Goal: Task Accomplishment & Management: Use online tool/utility

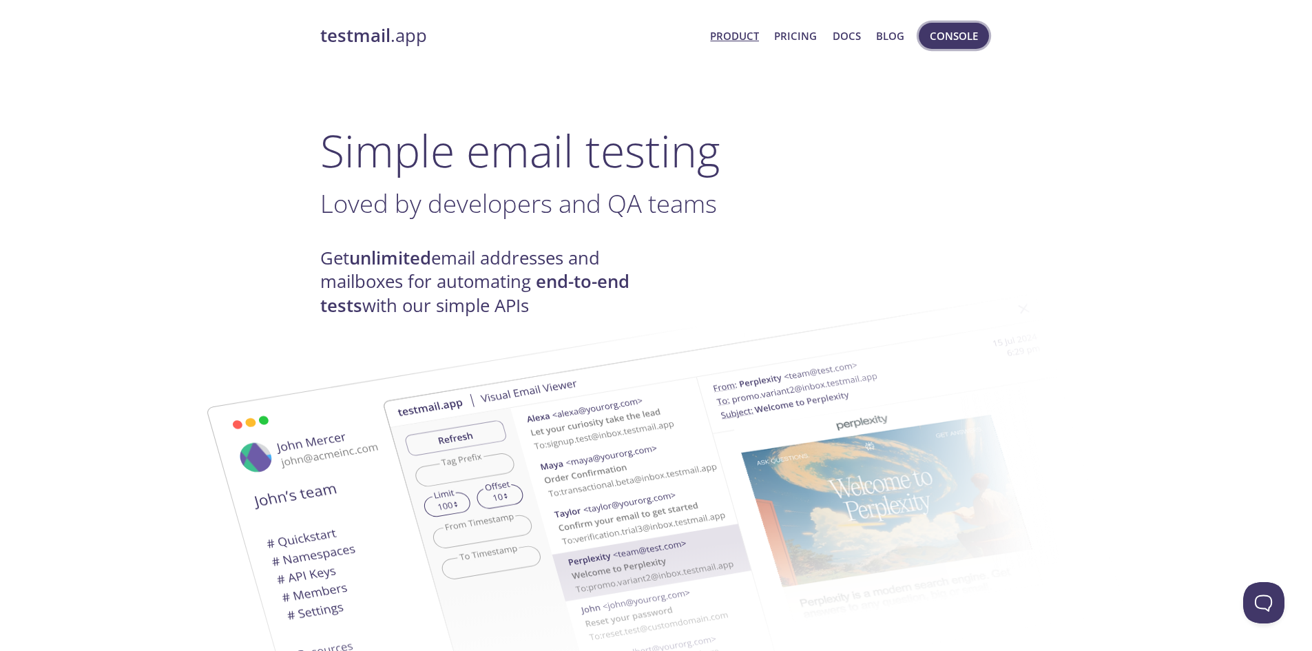
click at [948, 39] on span "Console" at bounding box center [954, 36] width 48 height 18
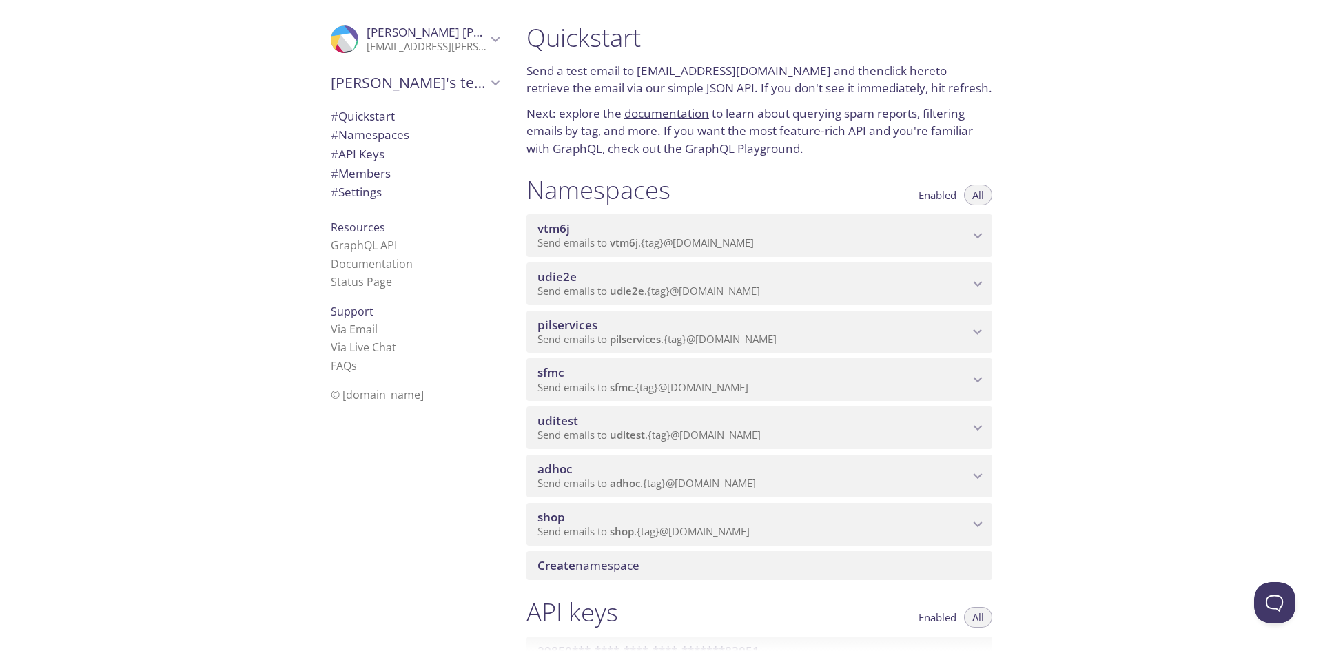
click at [582, 497] on div "adhoc Send emails to adhoc . {tag} @[DOMAIN_NAME]" at bounding box center [759, 476] width 466 height 43
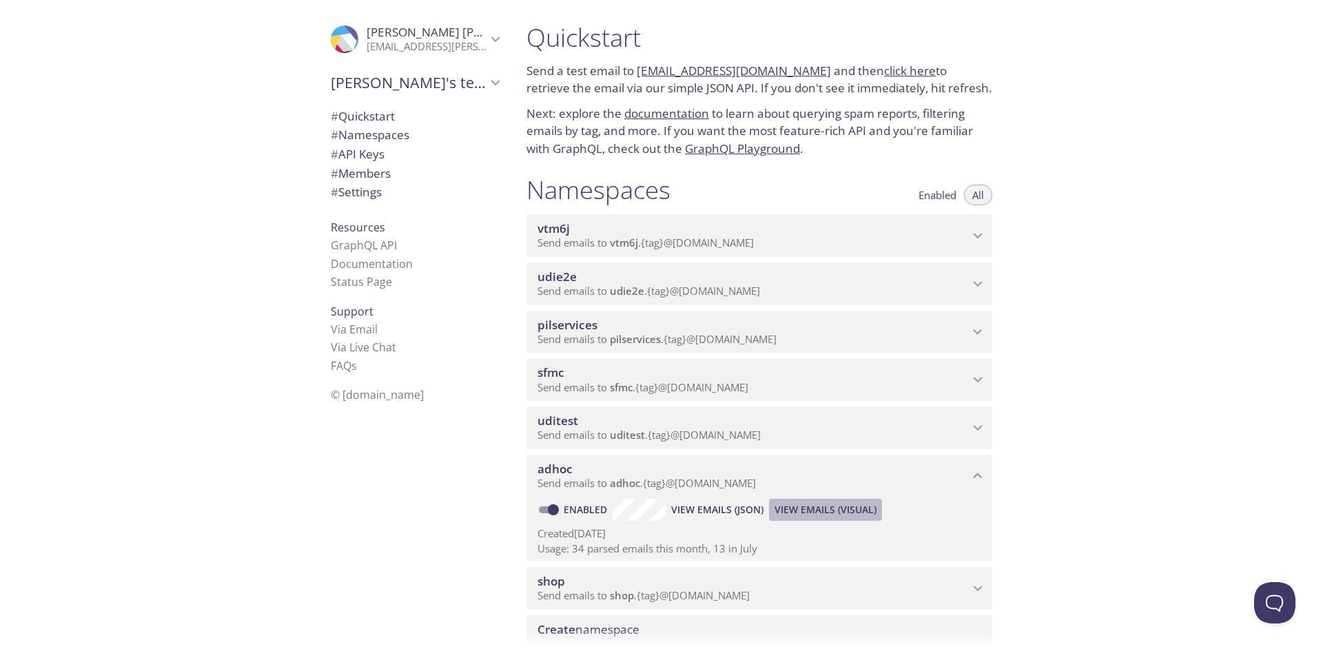
click at [867, 514] on span "View Emails (Visual)" at bounding box center [825, 510] width 102 height 17
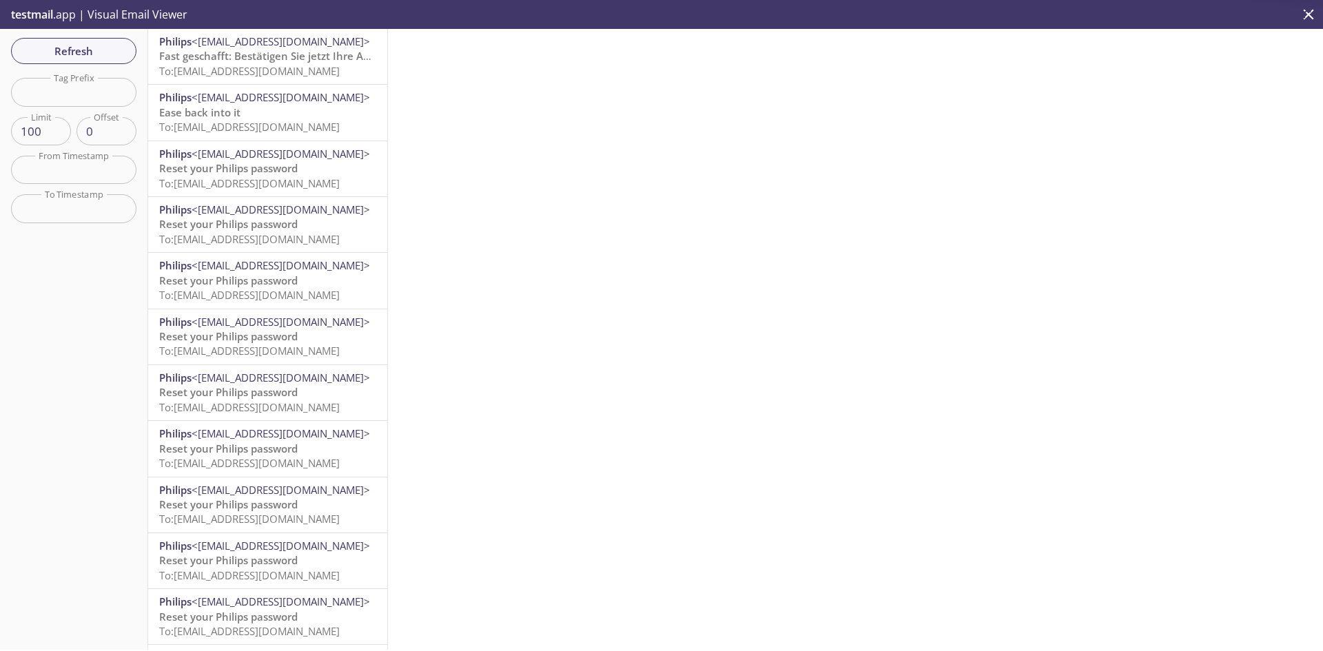
scroll to position [5, 0]
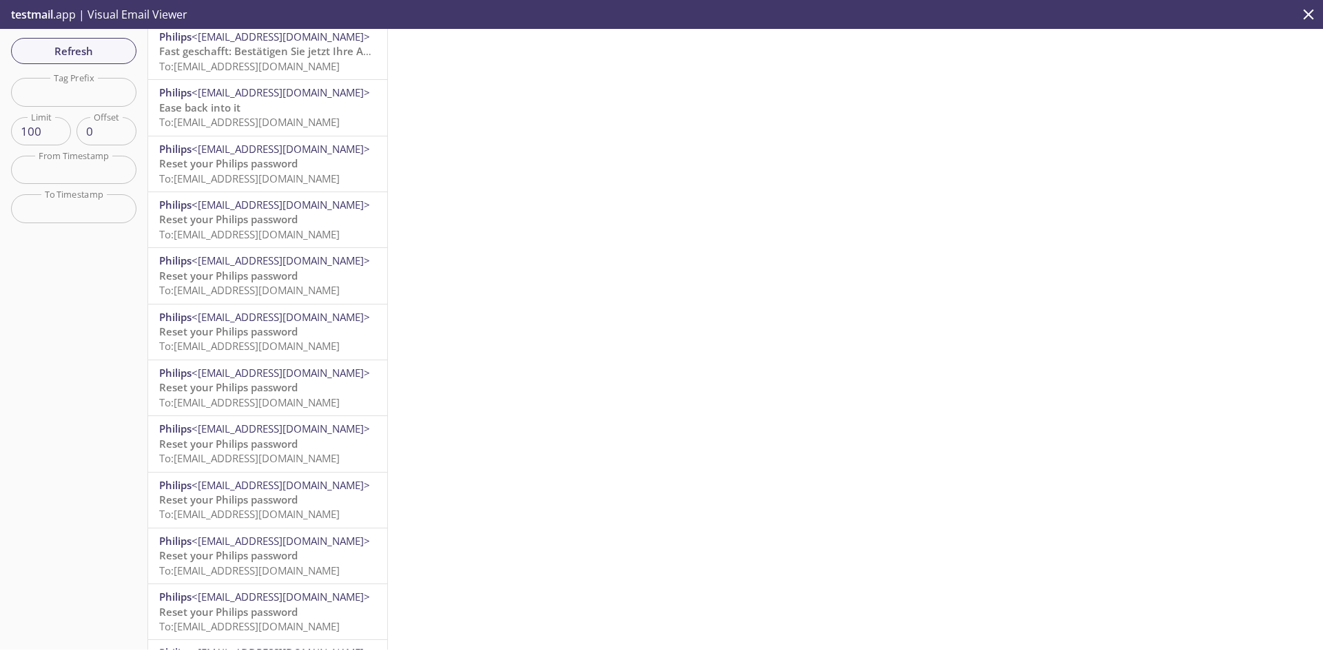
click at [276, 63] on span "To: [EMAIL_ADDRESS][DOMAIN_NAME]" at bounding box center [249, 66] width 180 height 14
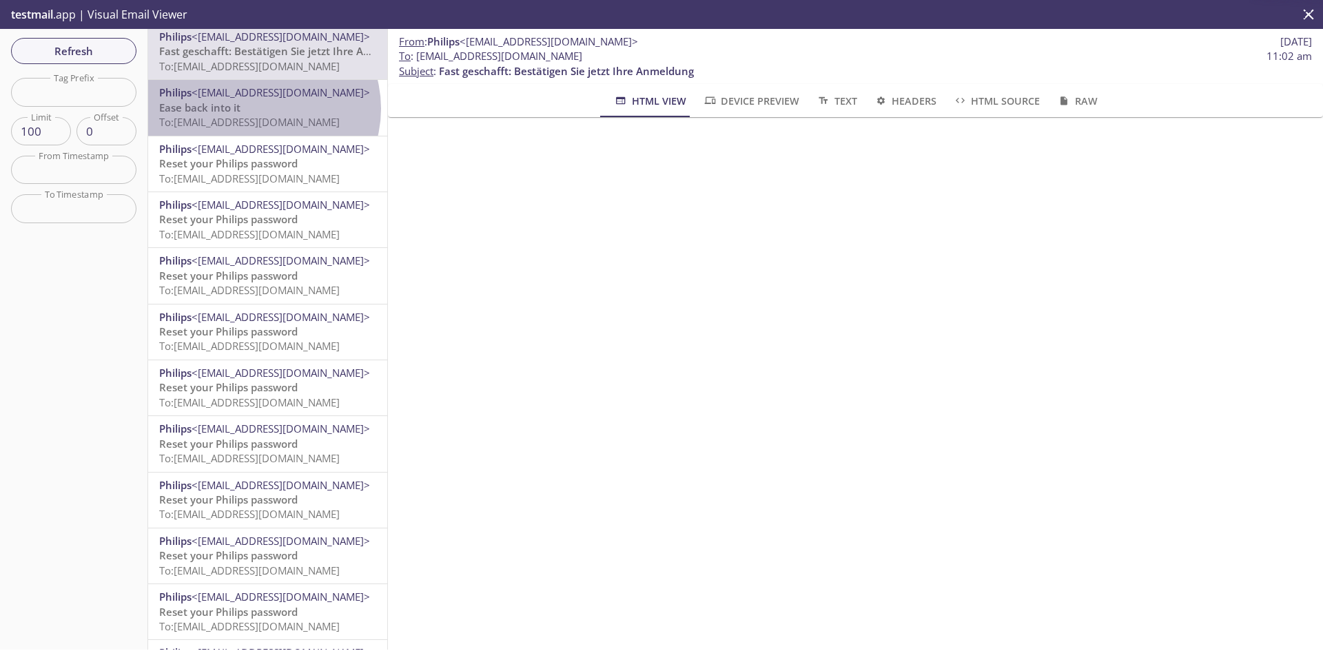
click at [262, 108] on p "Ease back into it To: [EMAIL_ADDRESS][DOMAIN_NAME]" at bounding box center [267, 116] width 217 height 30
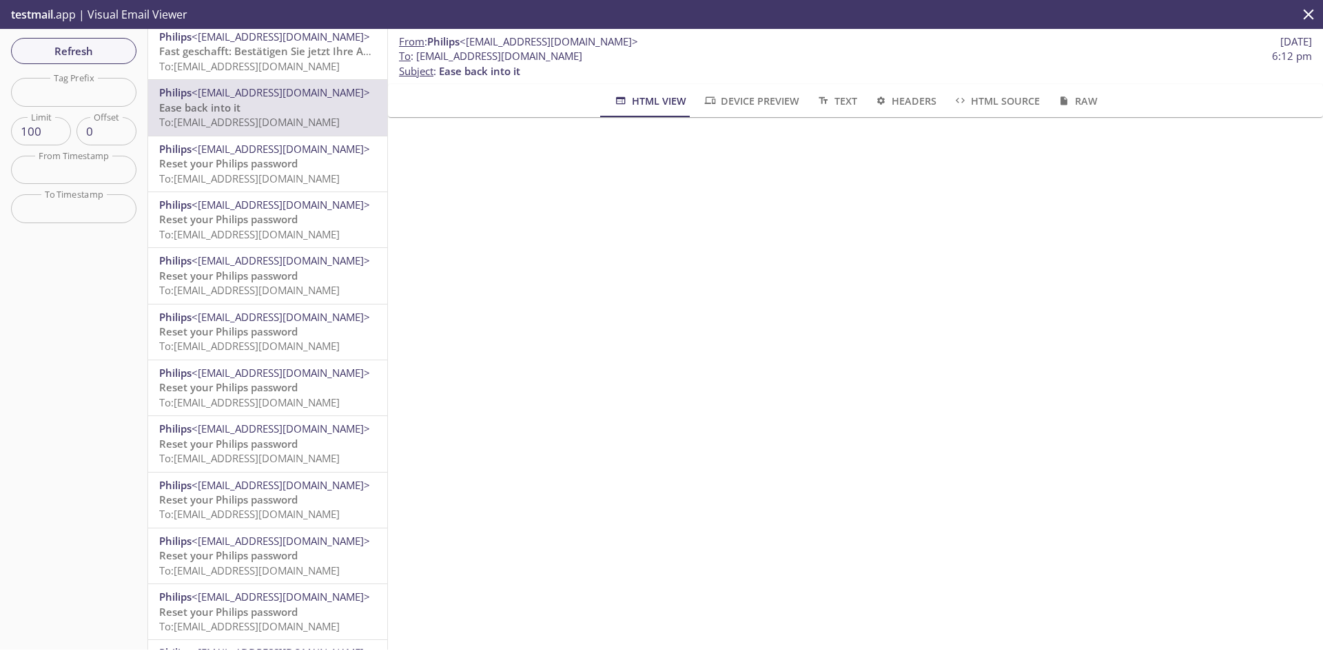
drag, startPoint x: 559, startPoint y: 55, endPoint x: 416, endPoint y: 55, distance: 142.6
click at [416, 55] on span "To : [EMAIL_ADDRESS][DOMAIN_NAME] 6:12 pm" at bounding box center [855, 56] width 913 height 14
copy span "[EMAIL_ADDRESS][DOMAIN_NAME]"
click at [94, 50] on span "Refresh" at bounding box center [73, 51] width 103 height 18
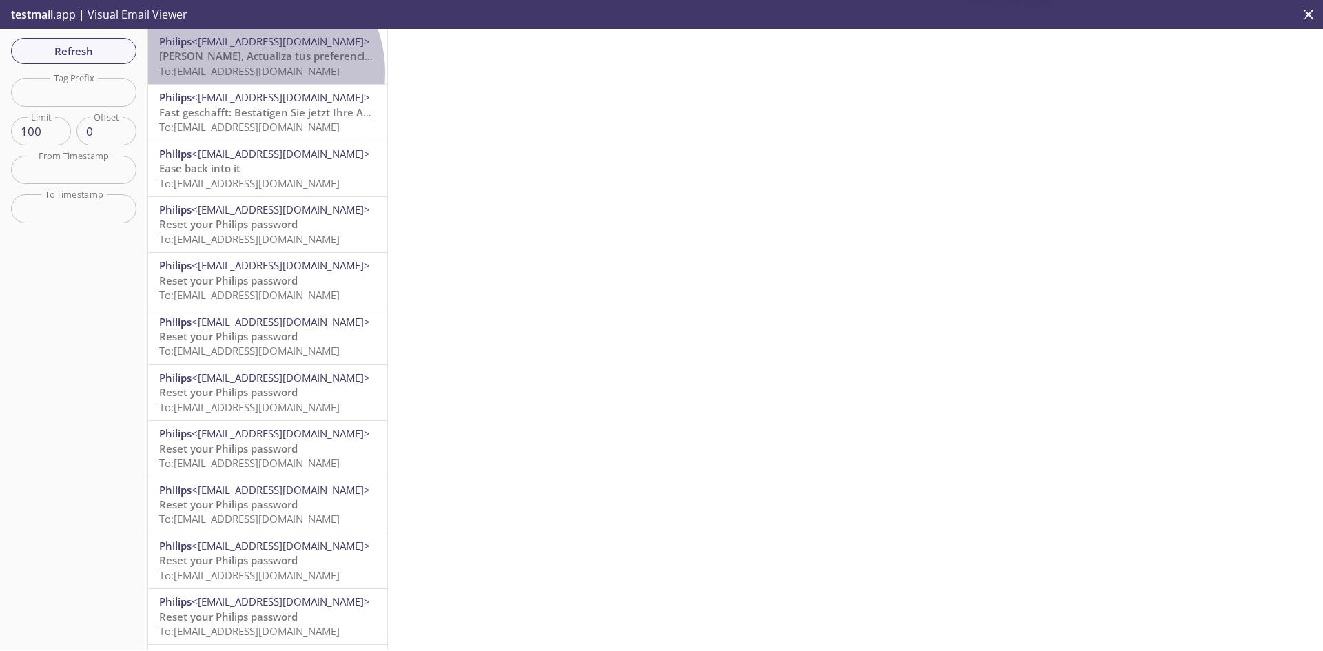
click at [249, 73] on span "To: [EMAIL_ADDRESS][DOMAIN_NAME]" at bounding box center [249, 71] width 180 height 14
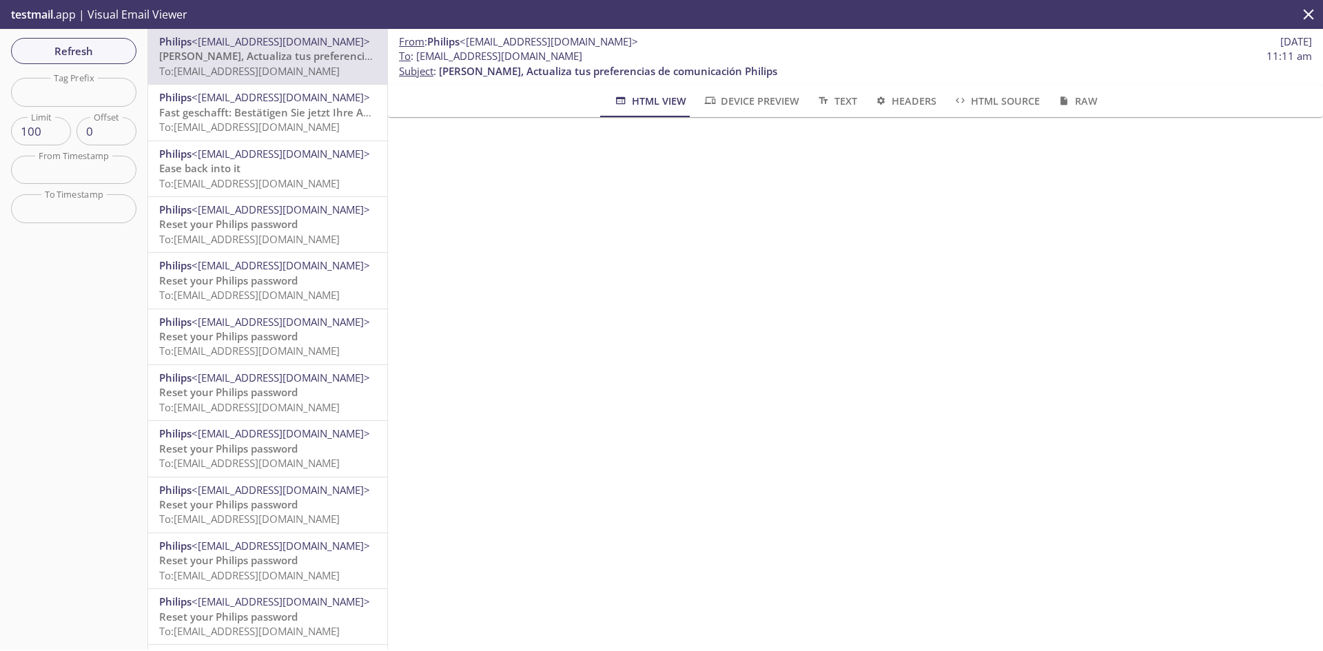
drag, startPoint x: 632, startPoint y: 53, endPoint x: 417, endPoint y: 59, distance: 215.0
click at [417, 59] on span "To : [EMAIL_ADDRESS][DOMAIN_NAME] 11:11 am" at bounding box center [855, 56] width 913 height 14
copy span "[EMAIL_ADDRESS][DOMAIN_NAME]"
click at [122, 52] on span "Refresh" at bounding box center [73, 51] width 103 height 18
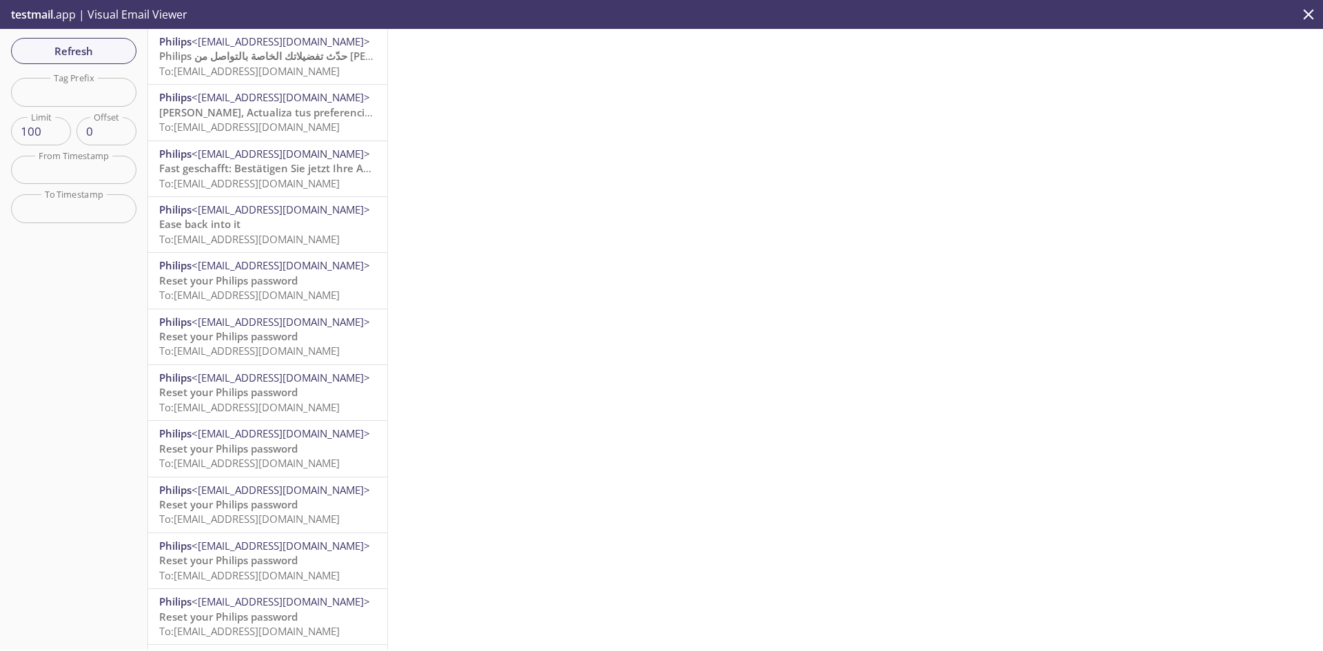
click at [249, 70] on span "To: [EMAIL_ADDRESS][DOMAIN_NAME]" at bounding box center [249, 71] width 180 height 14
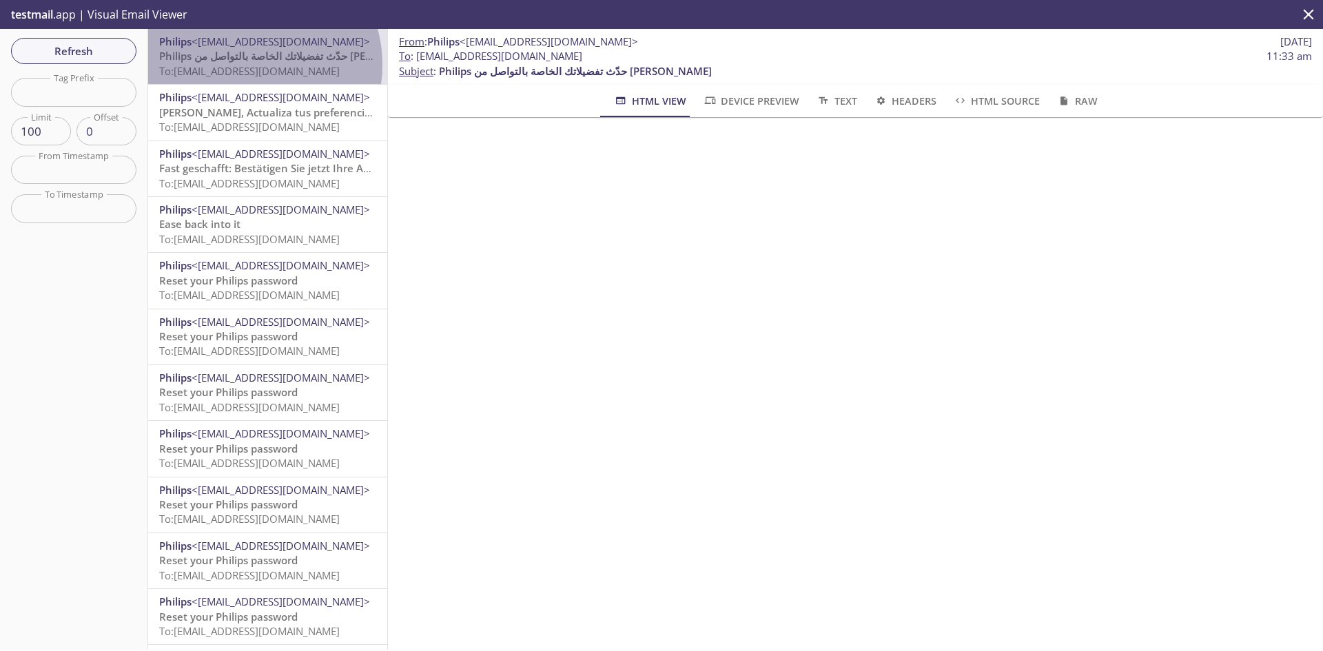
click at [246, 65] on span "To: [EMAIL_ADDRESS][DOMAIN_NAME]" at bounding box center [249, 71] width 180 height 14
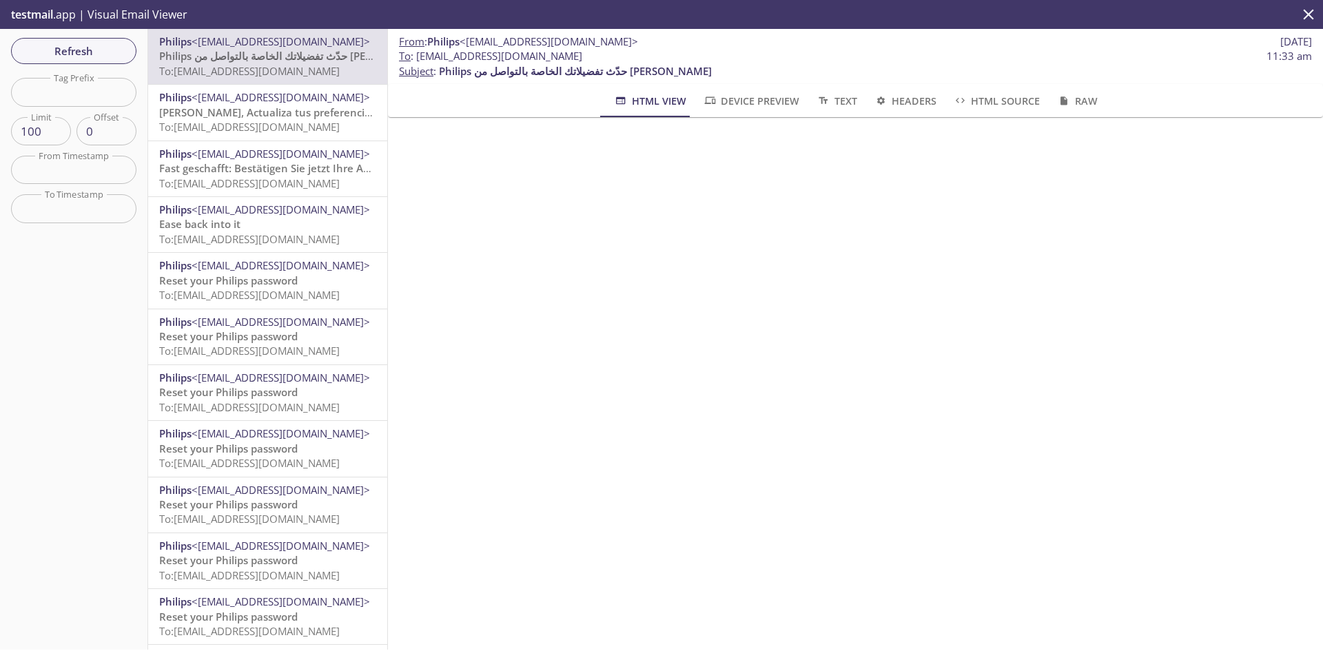
drag, startPoint x: 572, startPoint y: 56, endPoint x: 418, endPoint y: 54, distance: 154.3
click at [418, 54] on span "To : [EMAIL_ADDRESS][DOMAIN_NAME] 11:33 am" at bounding box center [855, 56] width 913 height 14
copy span "[EMAIL_ADDRESS][DOMAIN_NAME]"
click at [48, 54] on span "Refresh" at bounding box center [73, 51] width 103 height 18
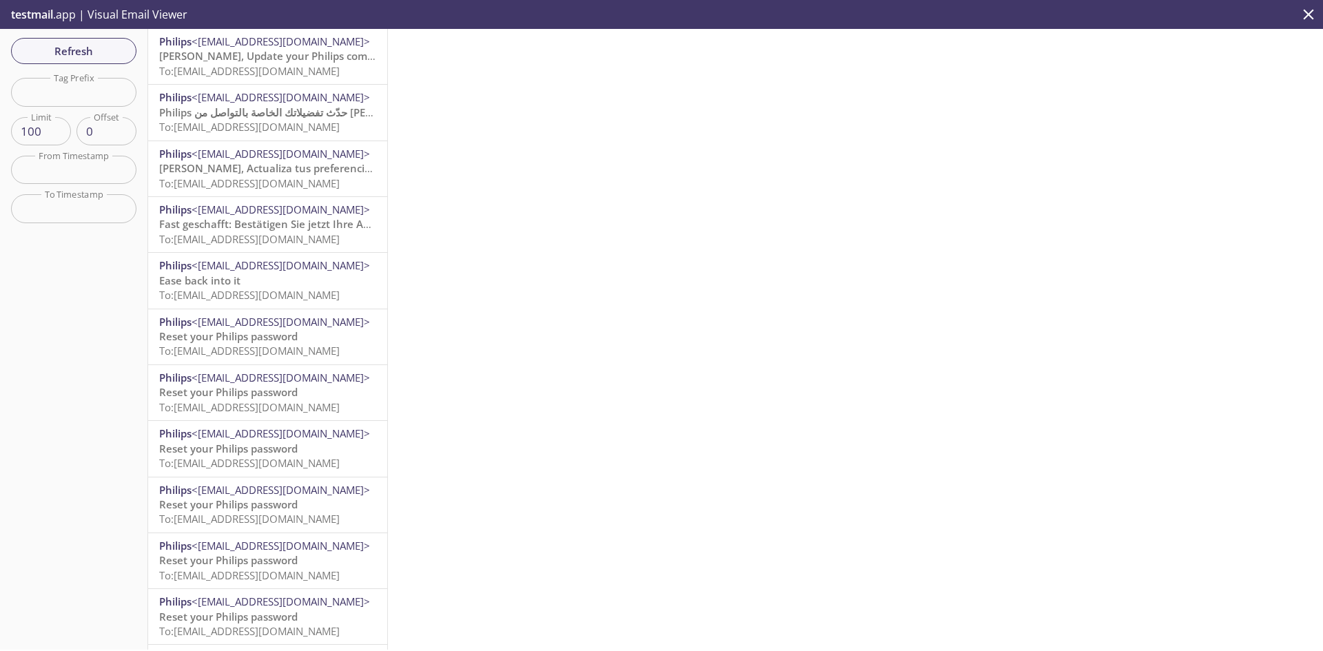
click at [240, 70] on span "To: [EMAIL_ADDRESS][DOMAIN_NAME]" at bounding box center [249, 71] width 180 height 14
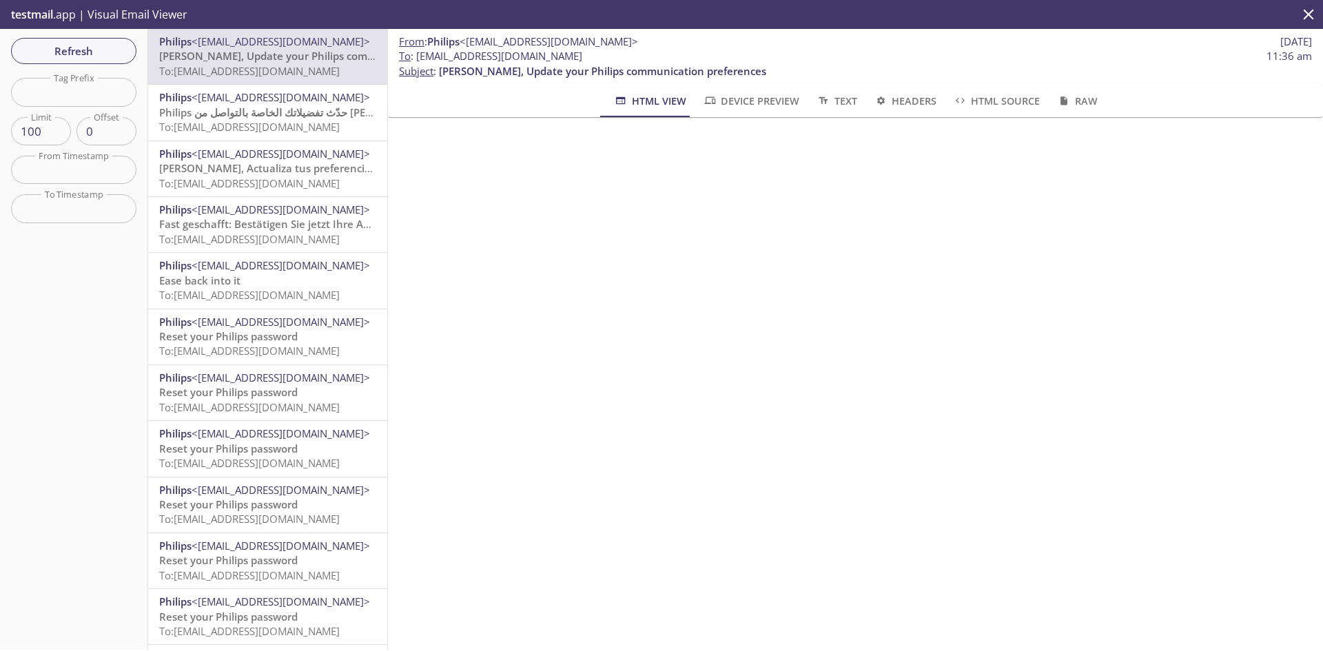
drag, startPoint x: 596, startPoint y: 55, endPoint x: 417, endPoint y: 61, distance: 179.2
click at [417, 61] on span "To : [EMAIL_ADDRESS][DOMAIN_NAME] 11:36 am" at bounding box center [855, 56] width 913 height 14
copy span "[EMAIL_ADDRESS][DOMAIN_NAME]"
click at [601, 56] on span "To : [EMAIL_ADDRESS][DOMAIN_NAME] 11:36 am" at bounding box center [855, 56] width 913 height 14
drag, startPoint x: 606, startPoint y: 54, endPoint x: 415, endPoint y: 54, distance: 191.5
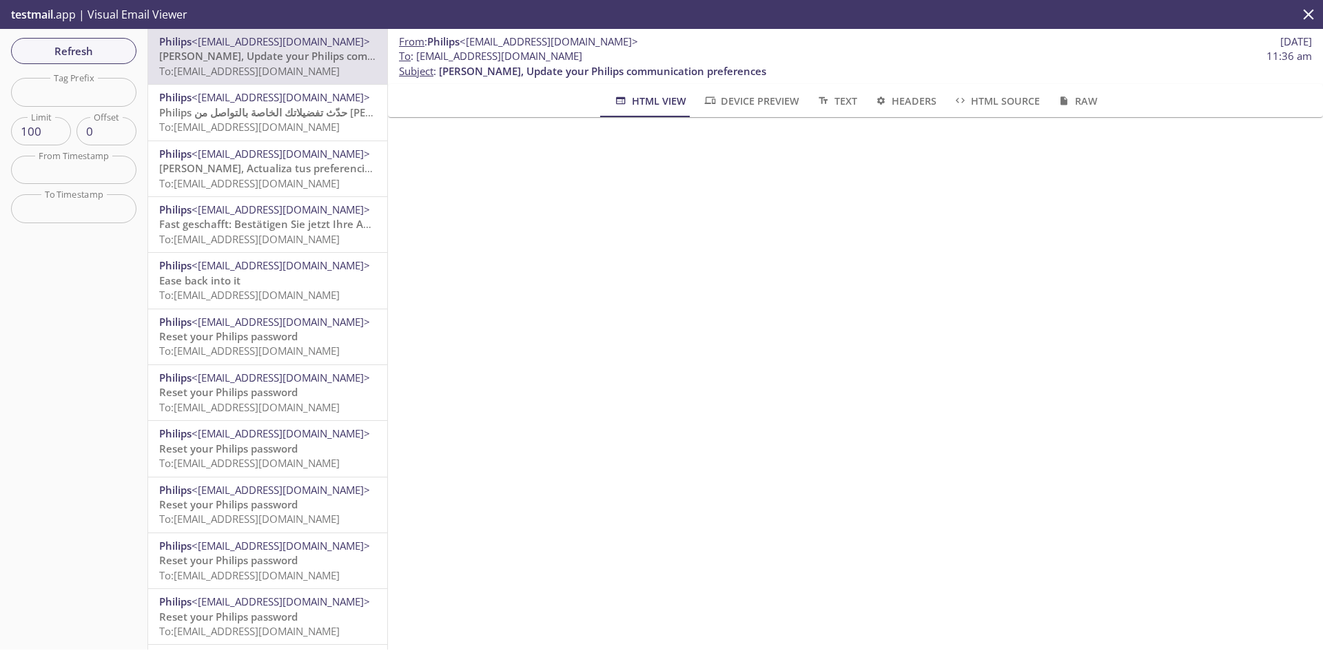
click at [415, 54] on span "To : [EMAIL_ADDRESS][DOMAIN_NAME] 11:36 am" at bounding box center [855, 56] width 913 height 14
copy span "[EMAIL_ADDRESS][DOMAIN_NAME]"
click at [107, 52] on span "Refresh" at bounding box center [73, 51] width 103 height 18
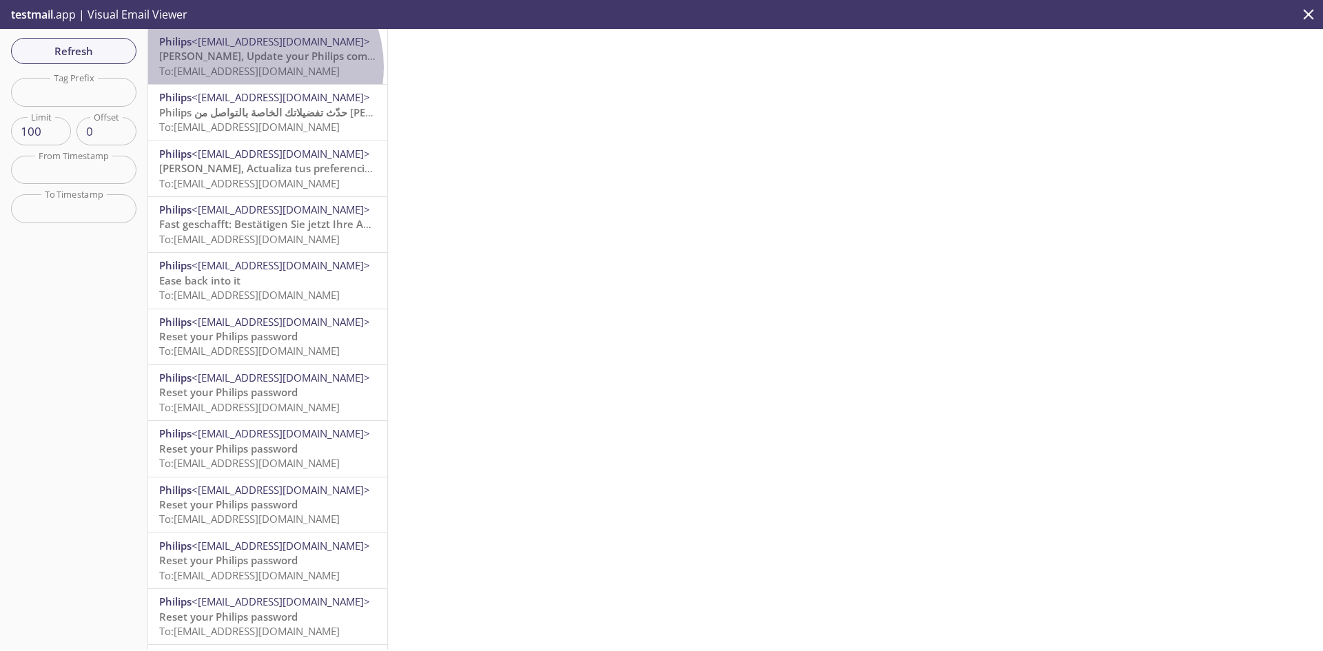
click at [256, 67] on span "To: [EMAIL_ADDRESS][DOMAIN_NAME]" at bounding box center [249, 71] width 180 height 14
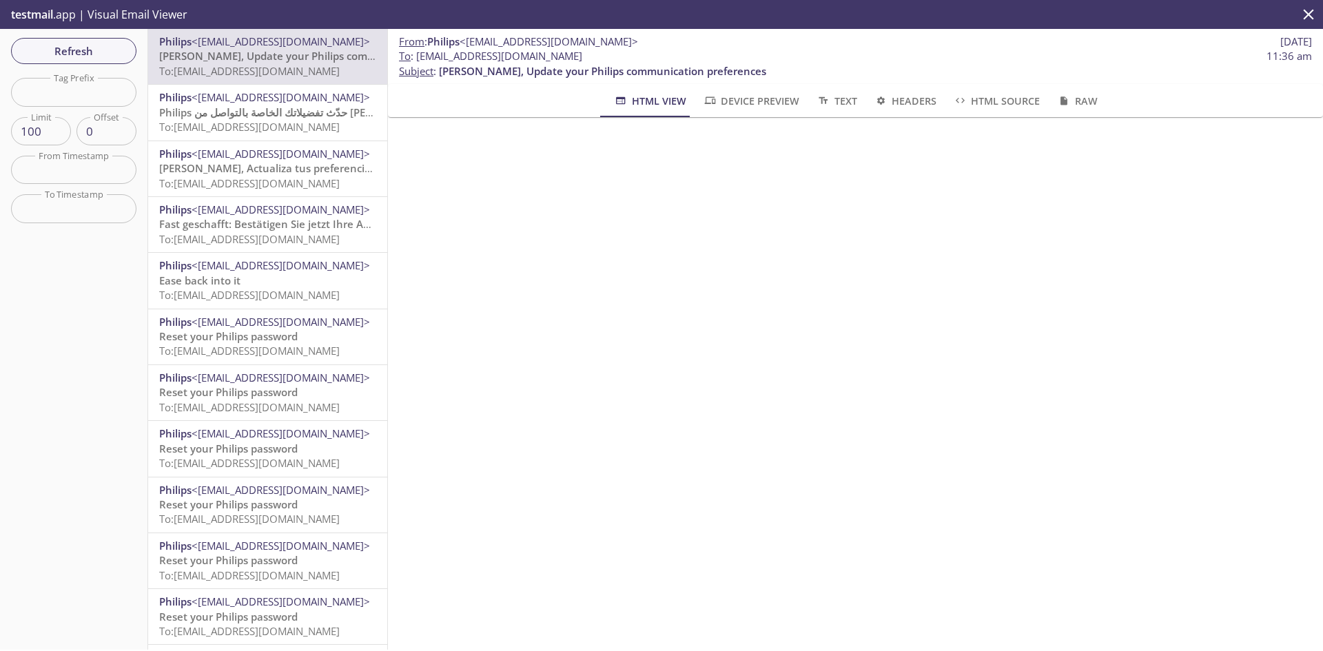
scroll to position [138, 0]
click at [93, 49] on span "Refresh" at bounding box center [73, 51] width 103 height 18
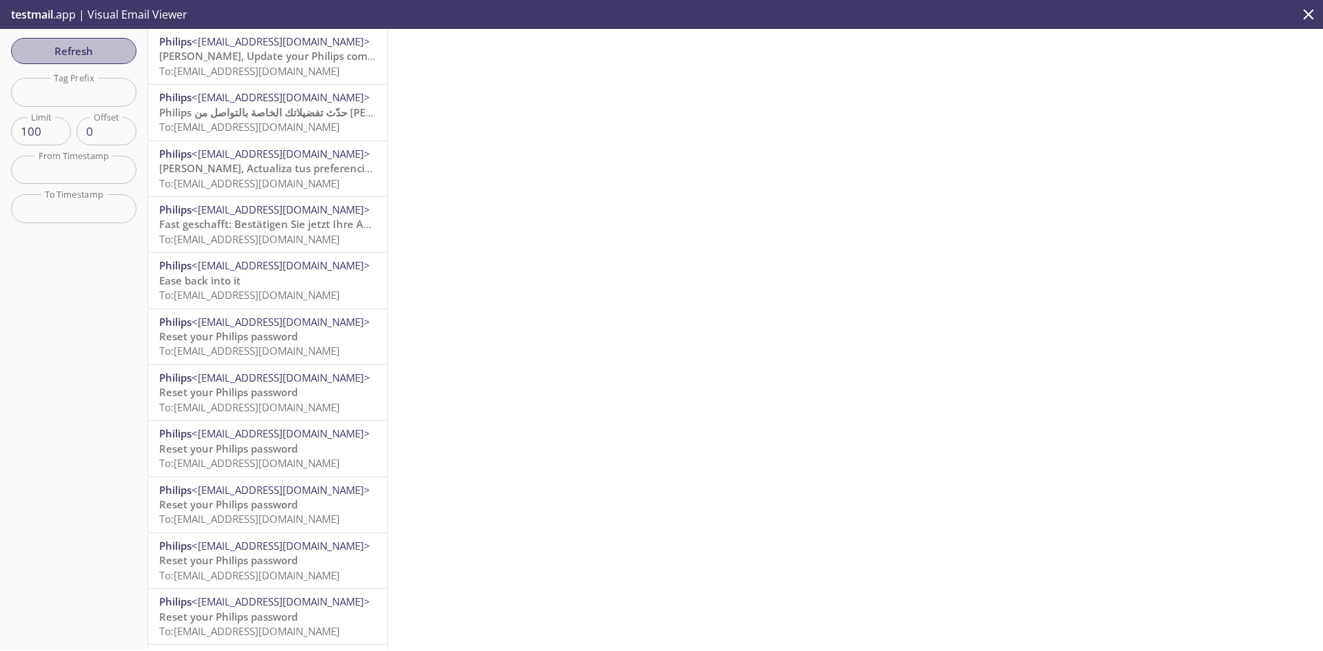
click at [95, 49] on span "Refresh" at bounding box center [73, 51] width 103 height 18
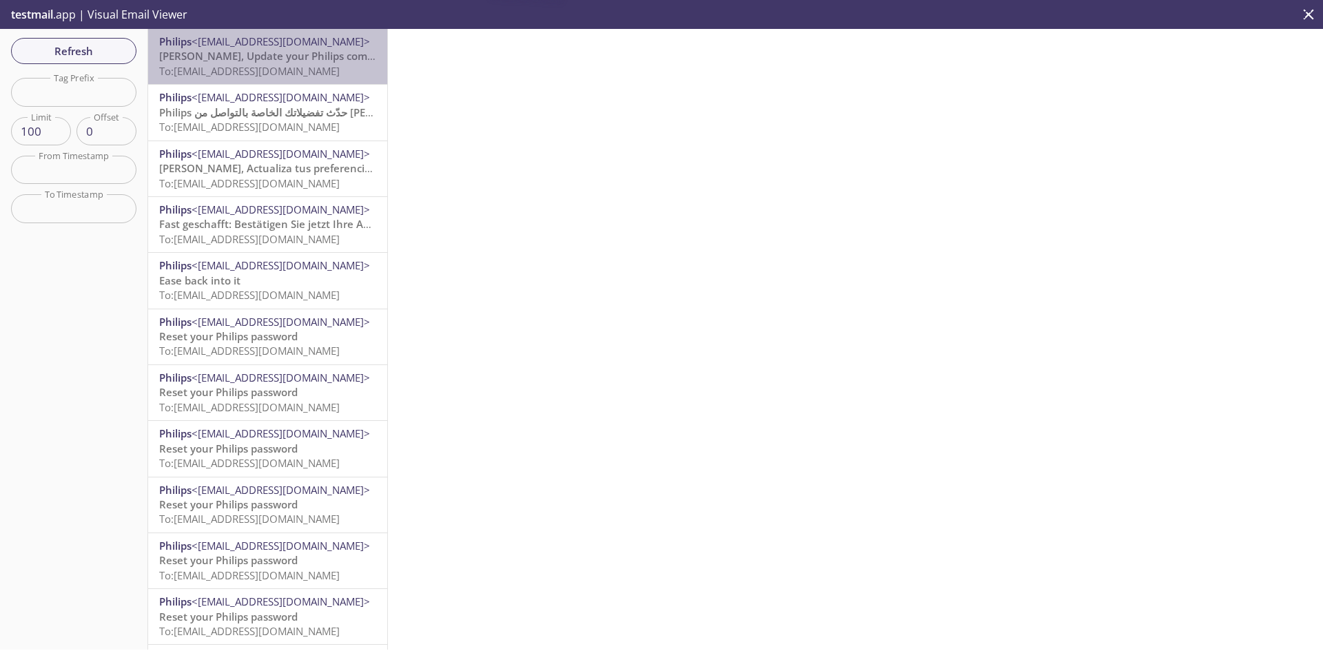
click at [300, 70] on span "To: [EMAIL_ADDRESS][DOMAIN_NAME]" at bounding box center [249, 71] width 180 height 14
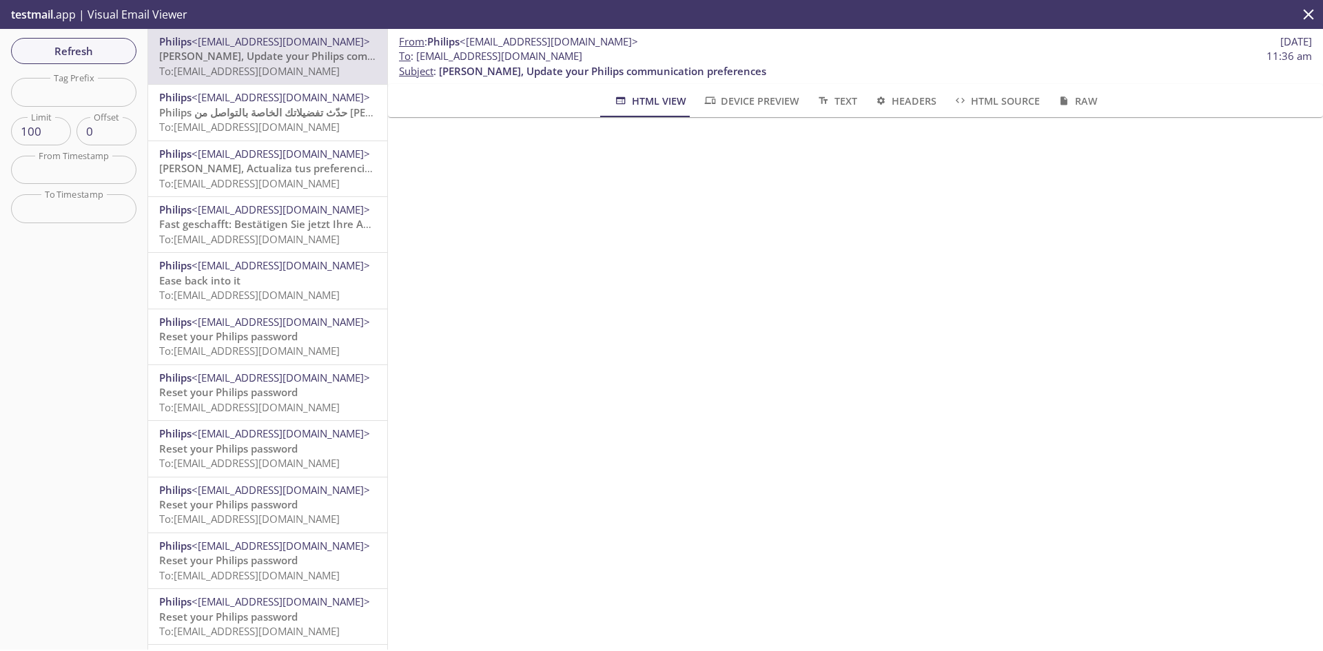
drag, startPoint x: 606, startPoint y: 58, endPoint x: 417, endPoint y: 54, distance: 188.1
click at [417, 54] on span "To : [EMAIL_ADDRESS][DOMAIN_NAME] 11:36 am" at bounding box center [855, 56] width 913 height 14
copy span "[EMAIL_ADDRESS][DOMAIN_NAME]"
click at [106, 60] on span "Refresh" at bounding box center [73, 51] width 103 height 18
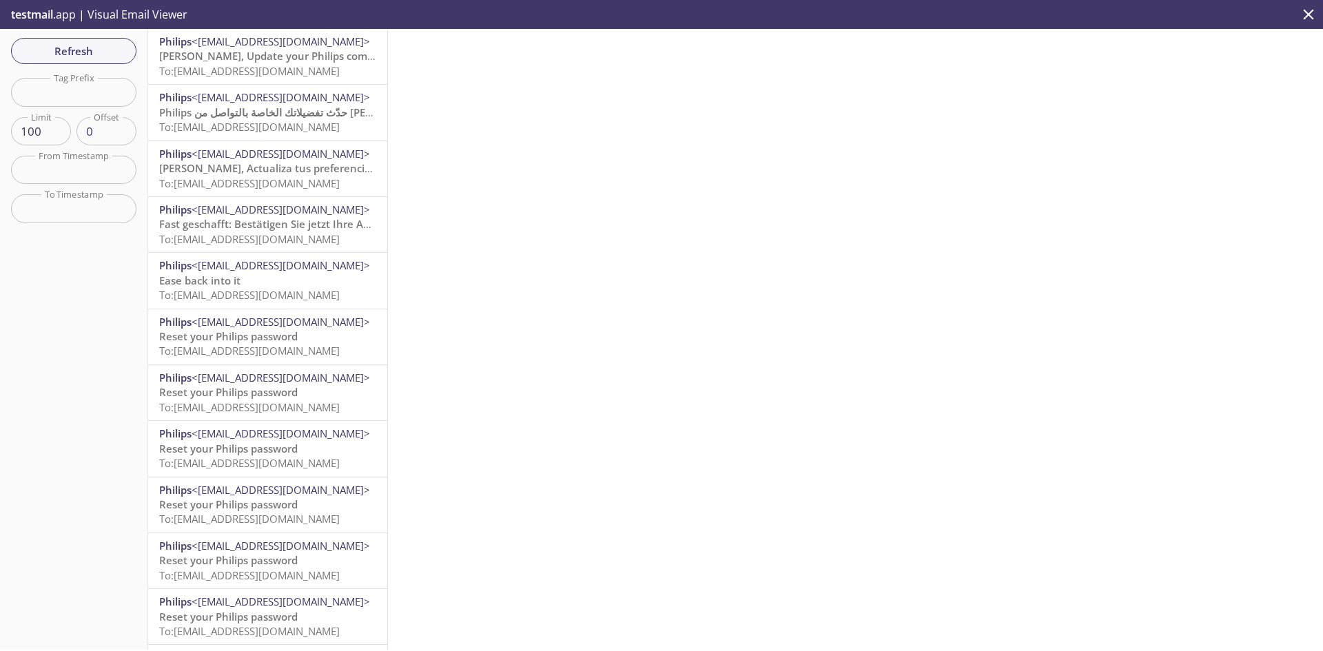
click at [240, 63] on span "[PERSON_NAME], Update your Philips communication preferences" at bounding box center [322, 56] width 327 height 14
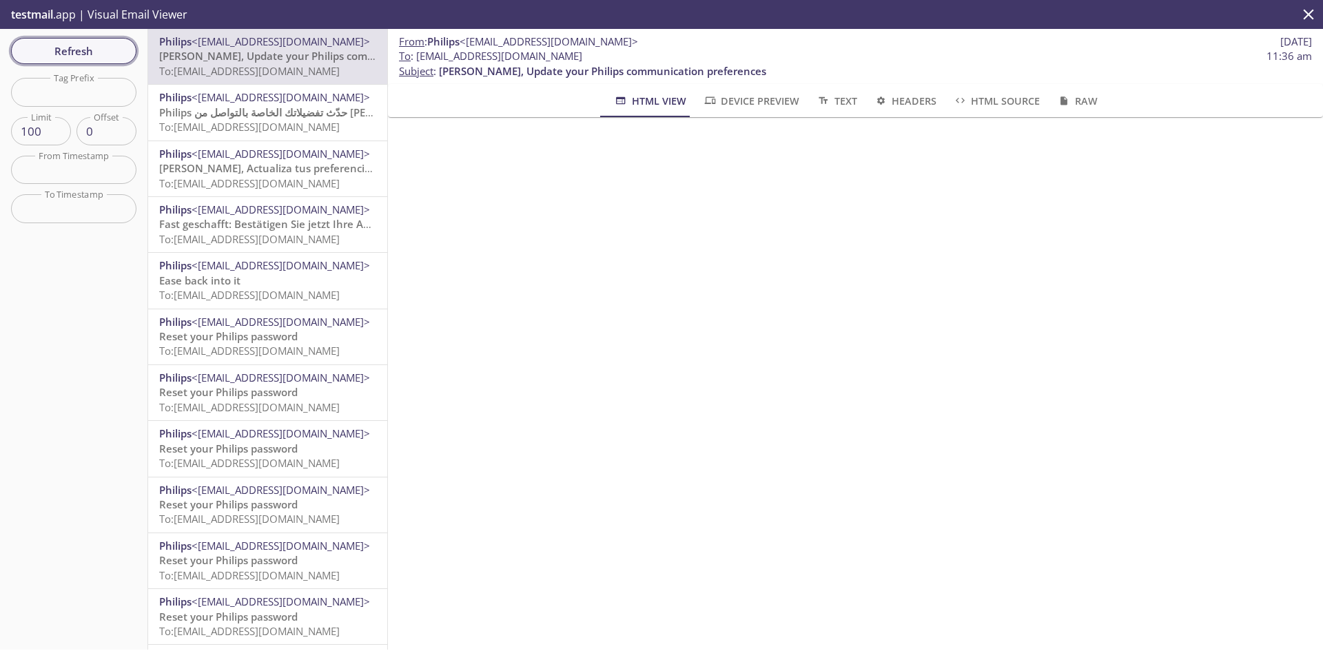
click at [79, 57] on span "Refresh" at bounding box center [73, 51] width 103 height 18
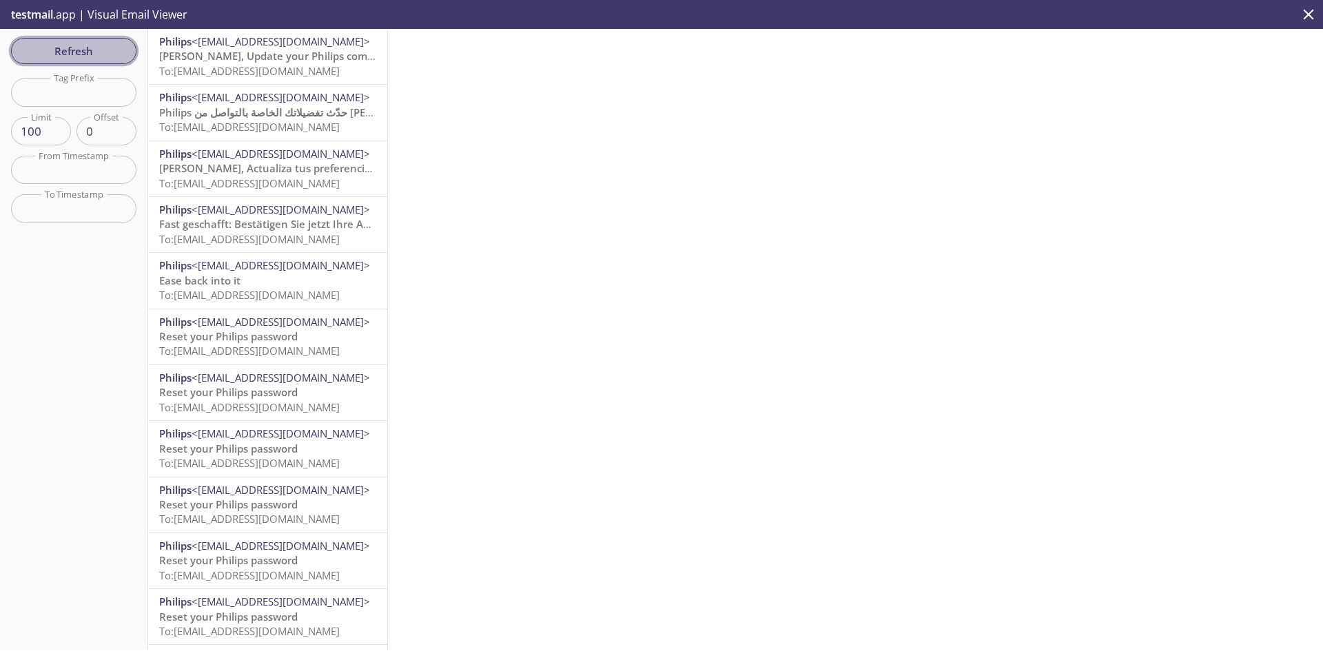
click at [75, 48] on span "Refresh" at bounding box center [73, 51] width 103 height 18
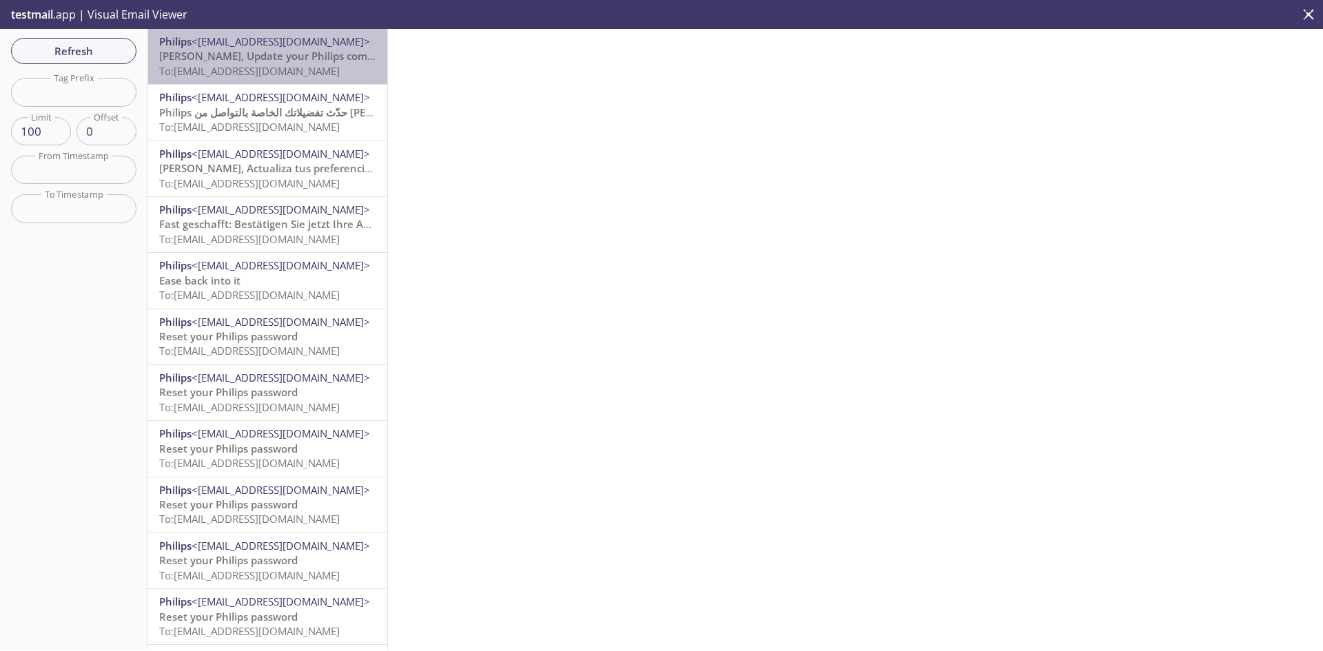
click at [284, 72] on span "To: [EMAIL_ADDRESS][DOMAIN_NAME]" at bounding box center [249, 71] width 180 height 14
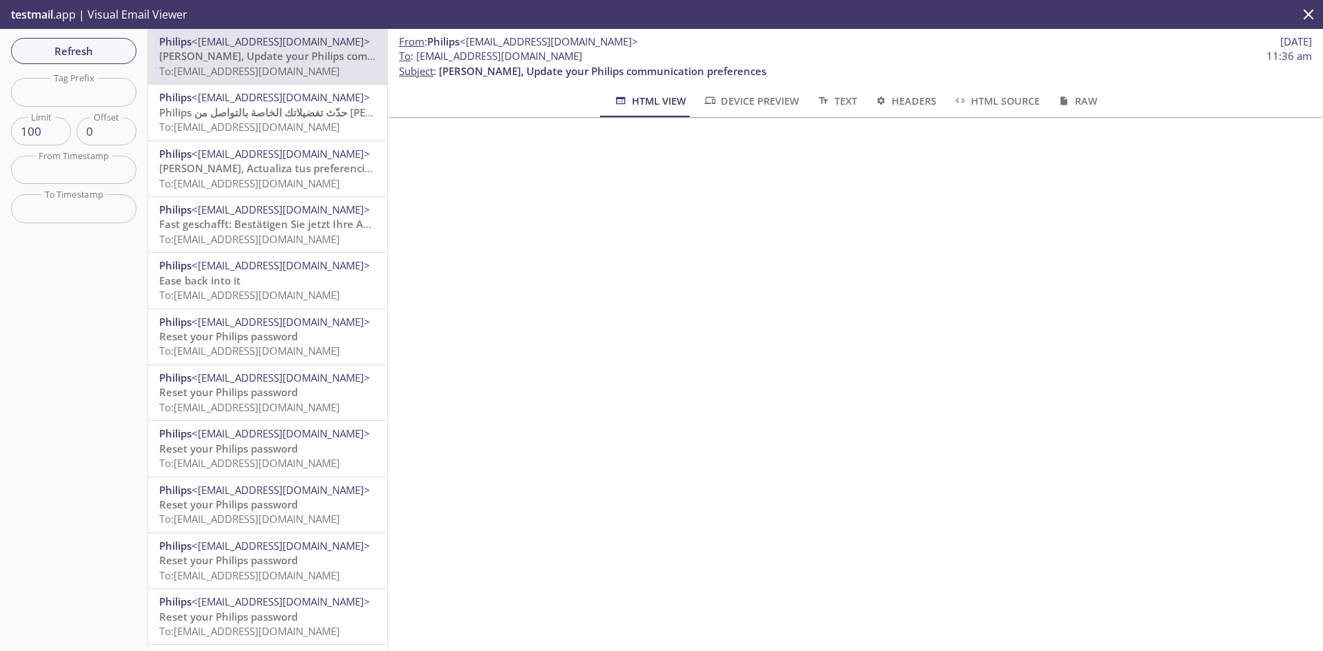
drag, startPoint x: 639, startPoint y: 58, endPoint x: 418, endPoint y: 59, distance: 221.1
click at [418, 59] on span "To : [EMAIL_ADDRESS][DOMAIN_NAME] 11:36 am" at bounding box center [855, 56] width 913 height 14
copy span "[EMAIL_ADDRESS][DOMAIN_NAME]"
